Goal: Information Seeking & Learning: Learn about a topic

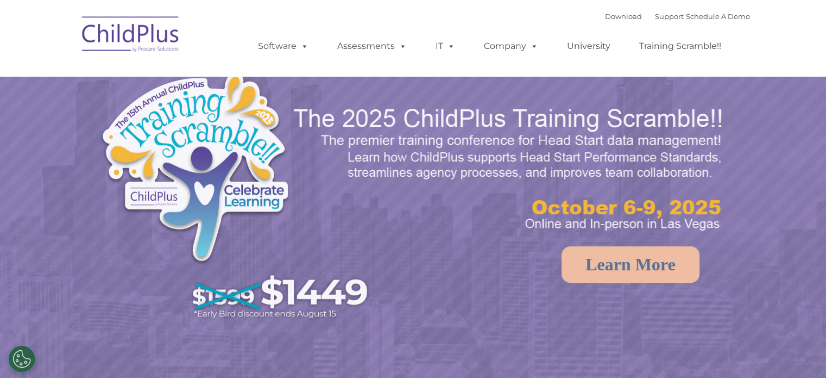
select select "MEDIUM"
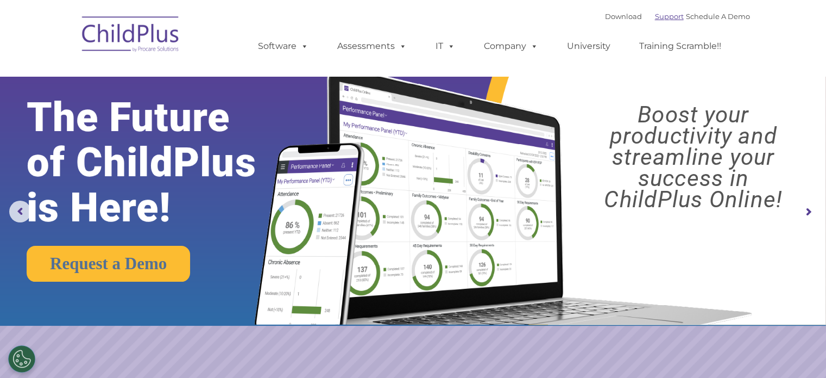
click at [657, 21] on link "Support" at bounding box center [669, 16] width 29 height 9
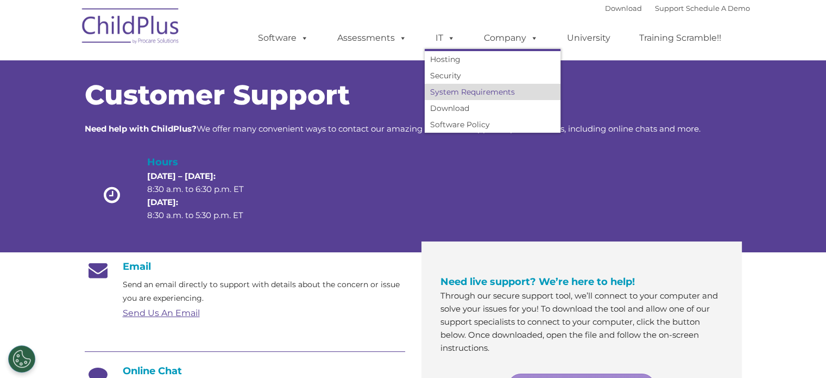
click at [449, 87] on link "System Requirements" at bounding box center [493, 92] width 136 height 16
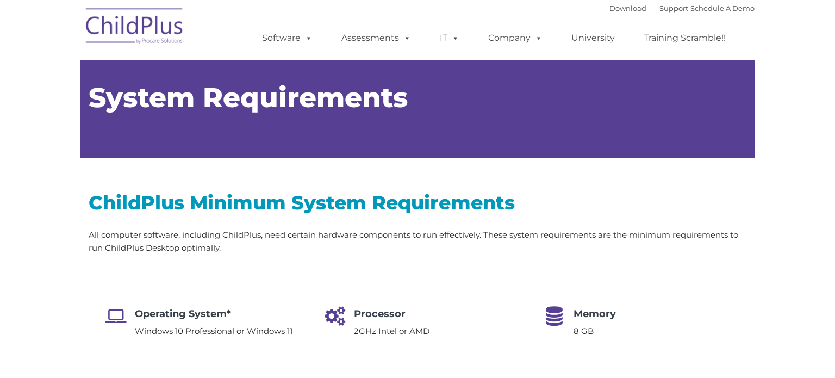
type input ""
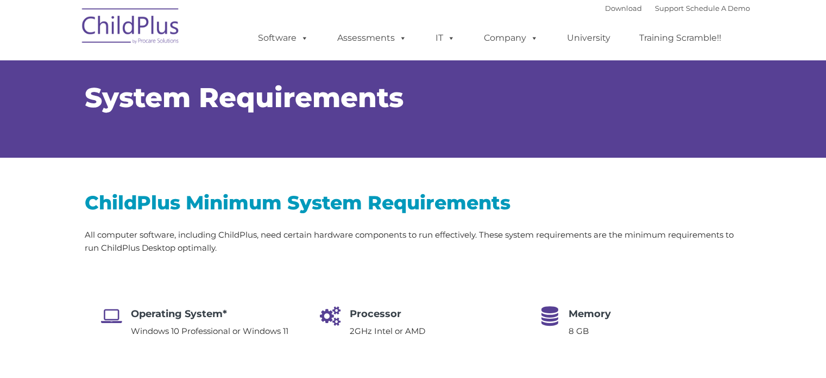
select select "MEDIUM"
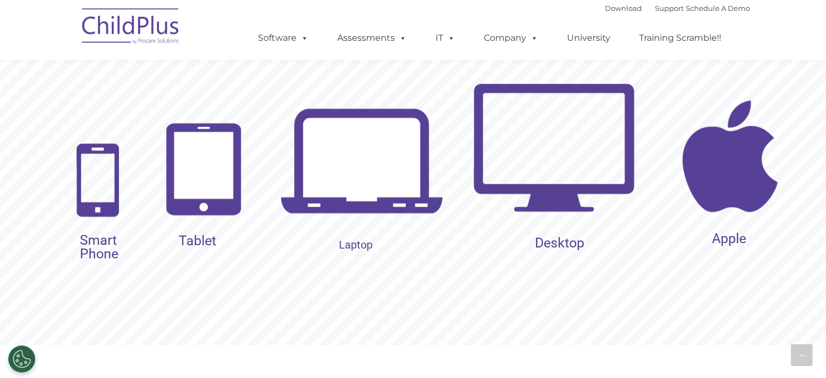
scroll to position [1135, 0]
